Goal: Information Seeking & Learning: Find specific page/section

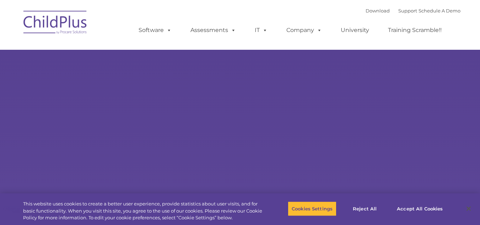
select select "MEDIUM"
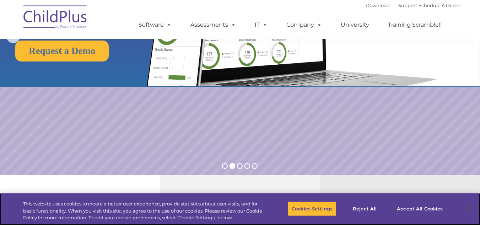
scroll to position [299, 0]
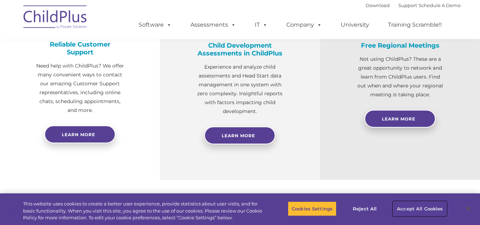
click at [439, 207] on button "Accept All Cookies" at bounding box center [420, 208] width 54 height 15
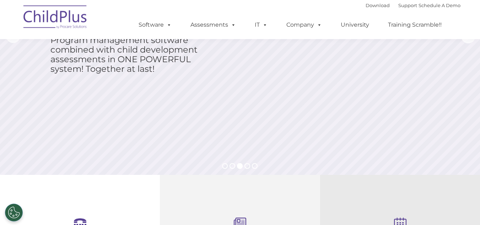
scroll to position [0, 0]
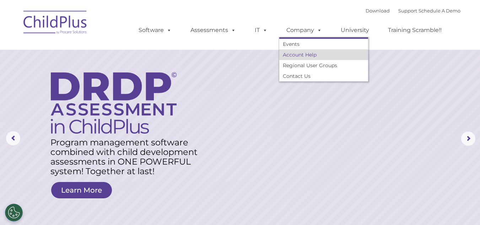
click at [299, 54] on link "Account Help" at bounding box center [323, 54] width 89 height 11
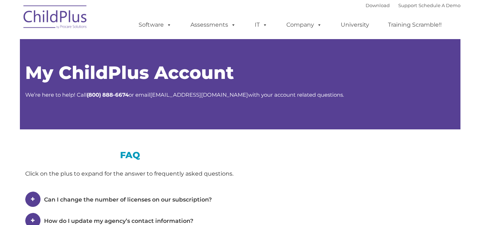
type input ""
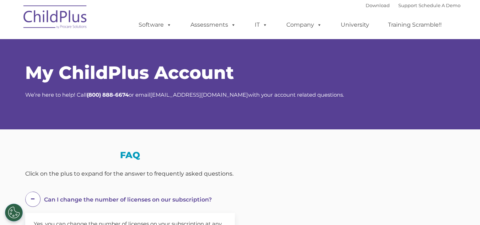
select select "MEDIUM"
